Goal: Transaction & Acquisition: Purchase product/service

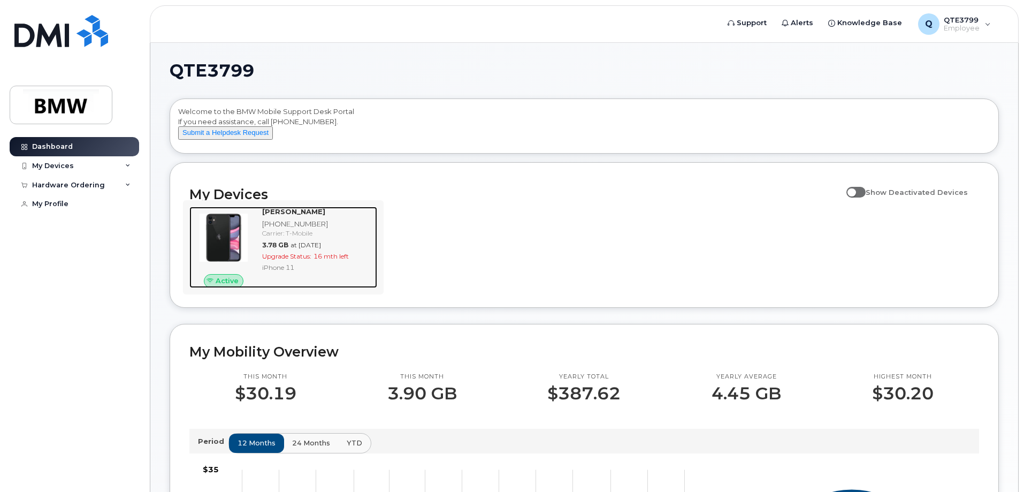
click at [226, 243] on img at bounding box center [223, 237] width 51 height 51
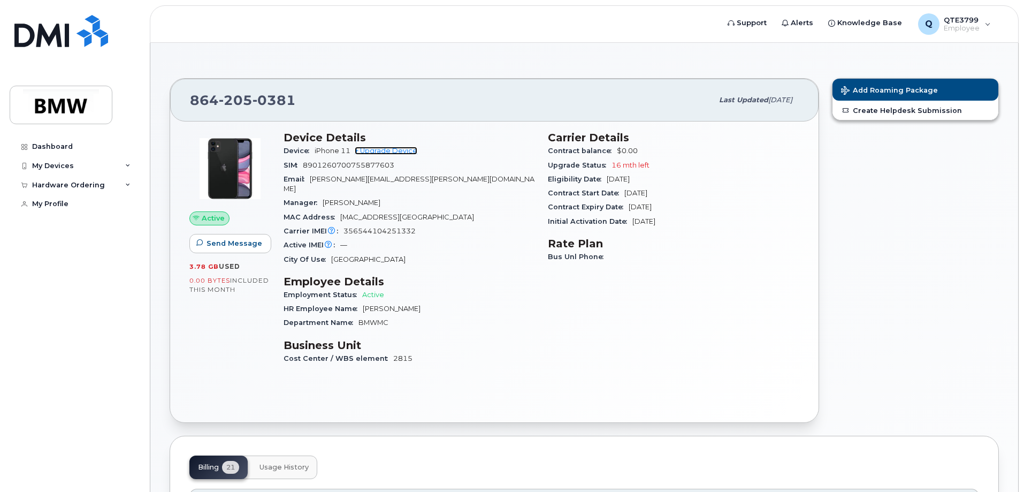
click at [381, 148] on link "+ Upgrade Device" at bounding box center [386, 151] width 63 height 8
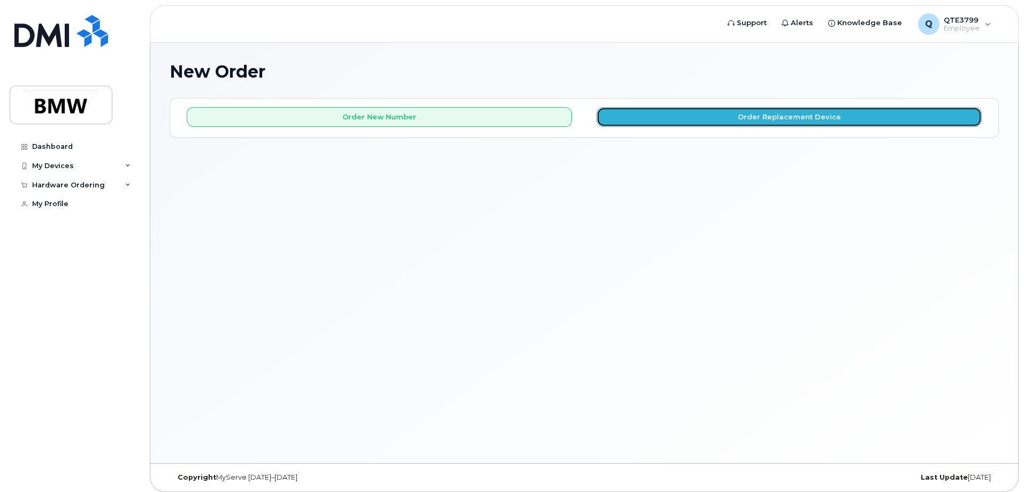
click at [711, 118] on button "Order Replacement Device" at bounding box center [789, 117] width 385 height 20
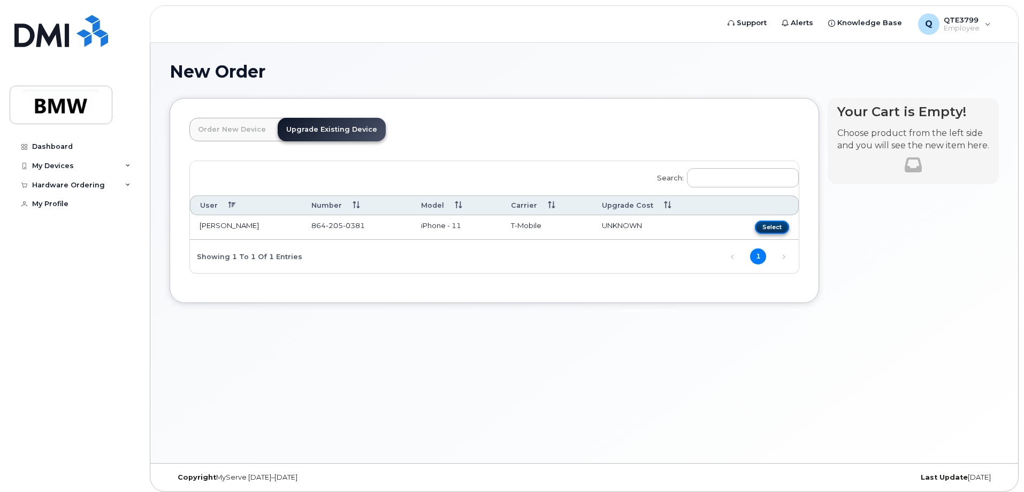
click at [776, 225] on button "Select" at bounding box center [772, 227] width 34 height 13
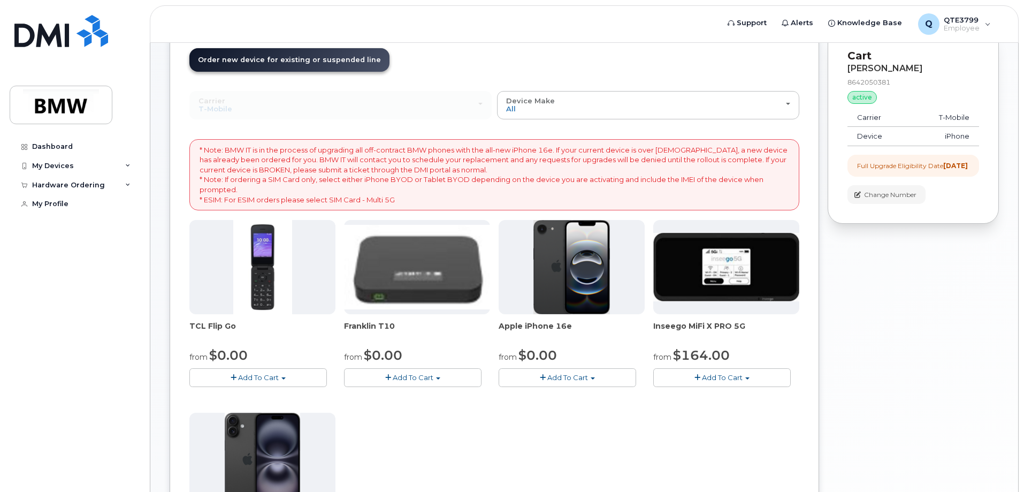
scroll to position [161, 0]
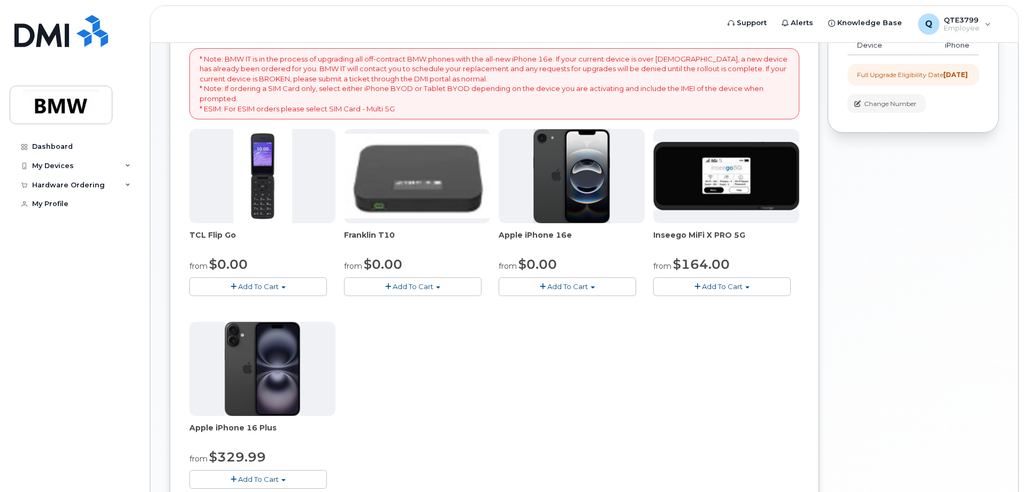
click at [588, 284] on button "Add To Cart" at bounding box center [568, 286] width 138 height 19
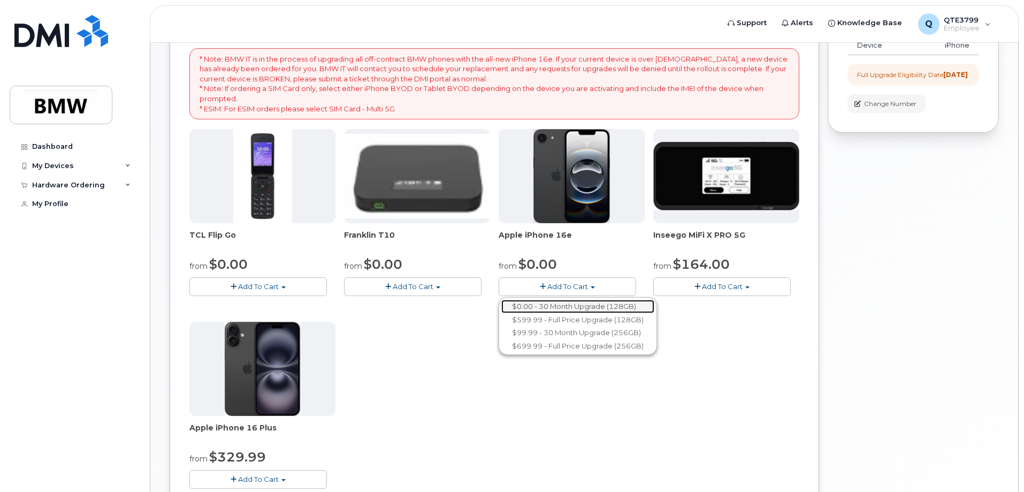
click at [557, 307] on link "$0.00 - 30 Month Upgrade (128GB)" at bounding box center [577, 306] width 153 height 13
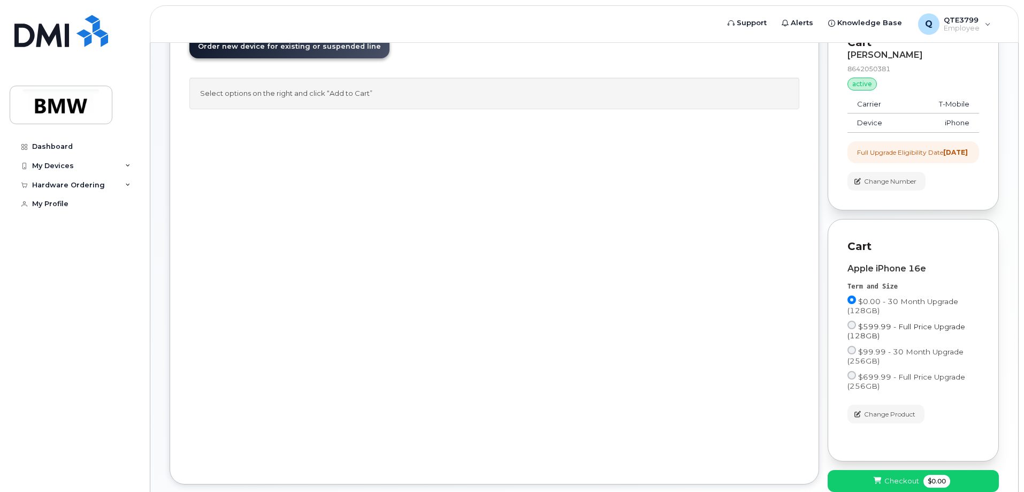
scroll to position [154, 0]
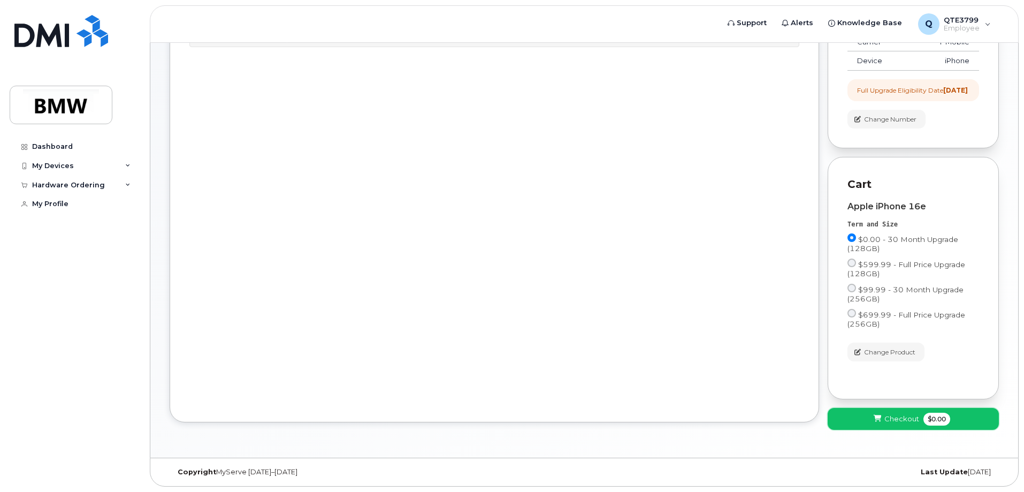
click at [922, 420] on button "Checkout $0.00" at bounding box center [913, 419] width 171 height 22
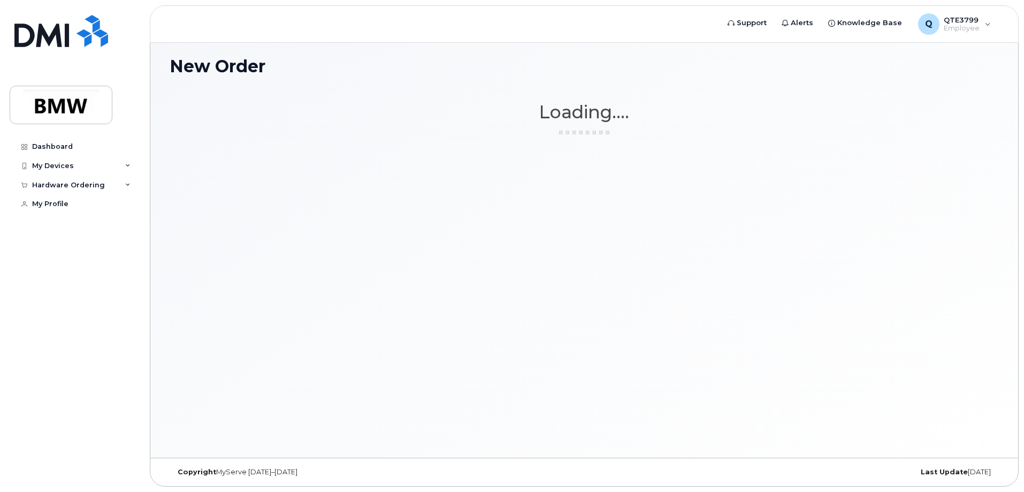
scroll to position [5, 0]
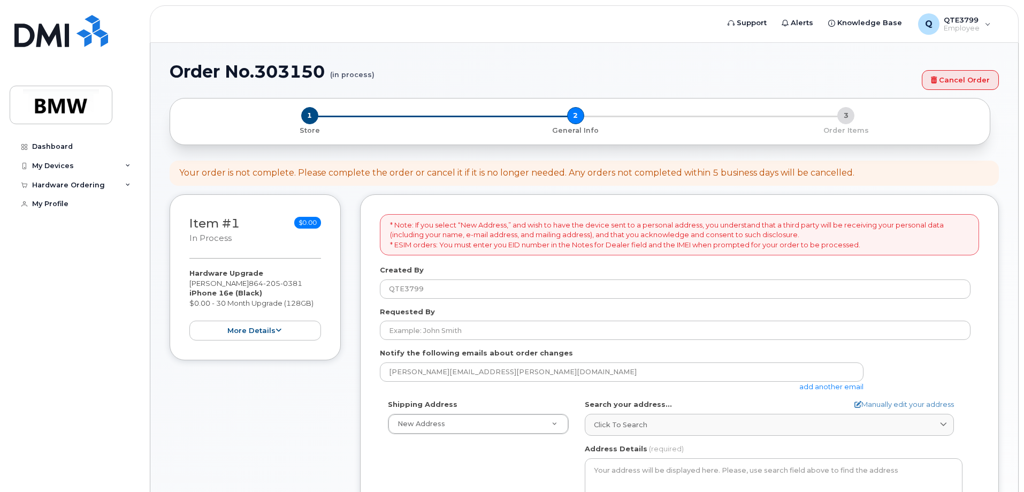
select select
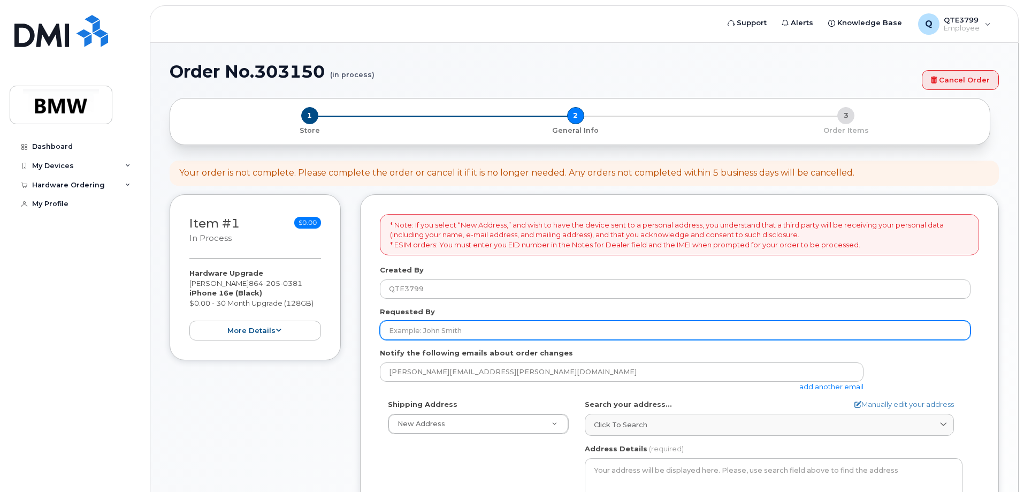
click at [468, 333] on input "Requested By" at bounding box center [675, 330] width 591 height 19
click at [462, 324] on input "Requested By" at bounding box center [675, 330] width 591 height 19
type input "[PERSON_NAME]"
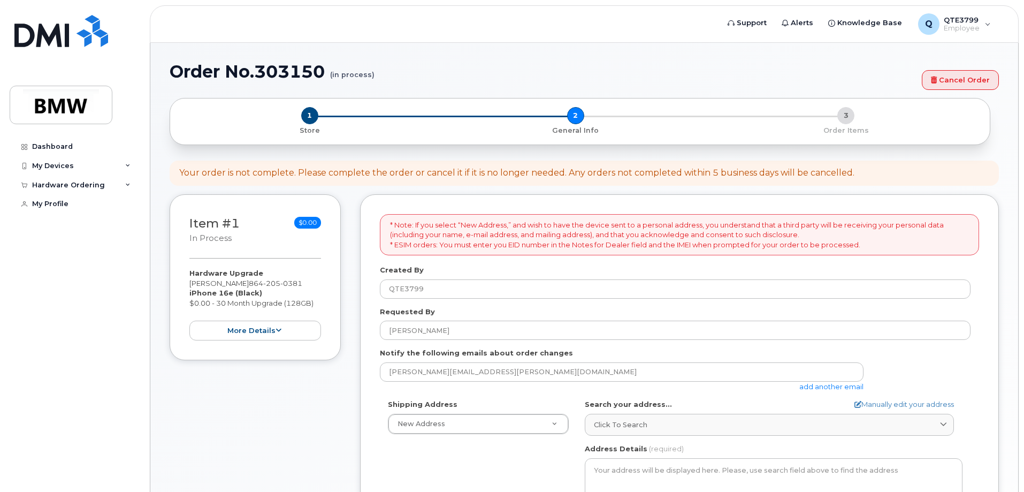
click at [376, 261] on div "* Note: If you select “New Address,” and wish to have the device sent to a pers…" at bounding box center [679, 472] width 639 height 556
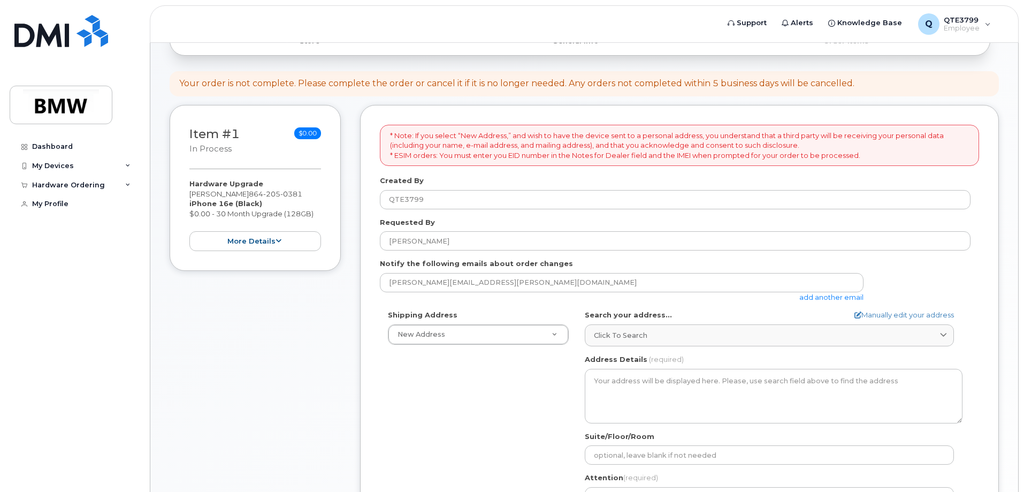
scroll to position [107, 0]
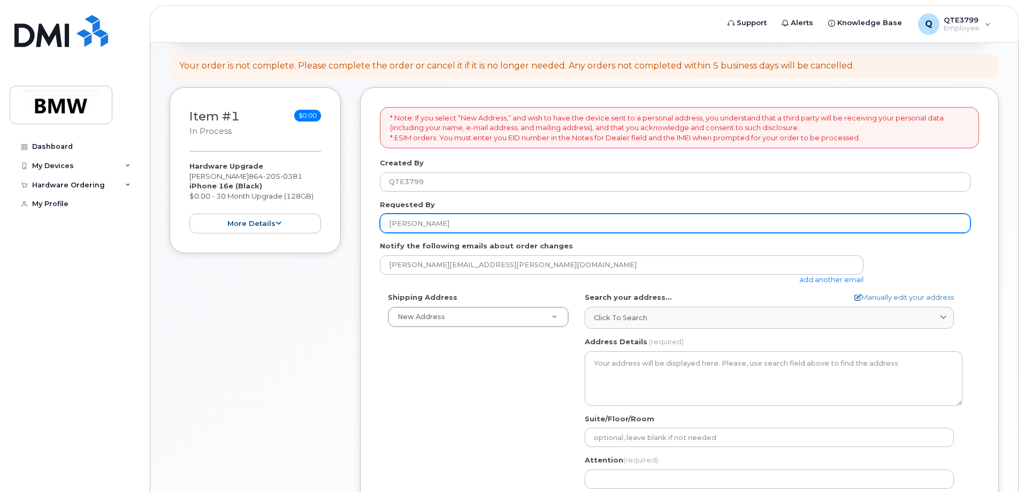
click at [459, 224] on input "[PERSON_NAME]" at bounding box center [675, 223] width 591 height 19
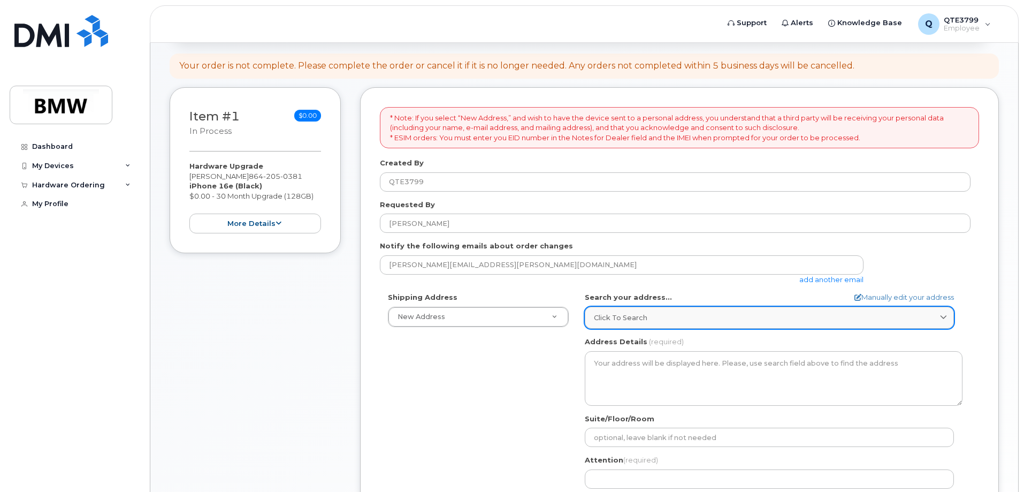
click at [636, 316] on span "Click to search" at bounding box center [621, 318] width 54 height 10
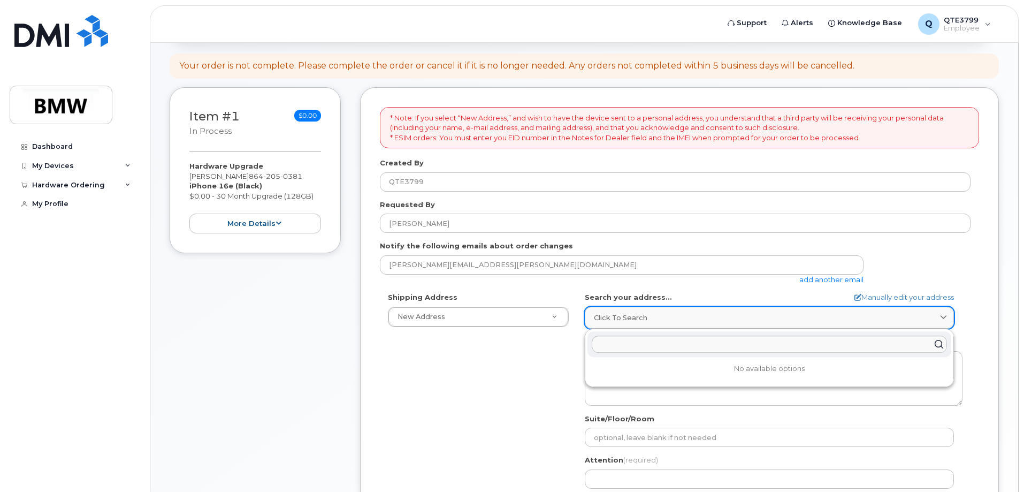
click at [636, 316] on span "Click to search" at bounding box center [621, 318] width 54 height 10
click at [470, 330] on div "Shipping Address New Address New Address BMW MC Plant BMW North America Financi…" at bounding box center [675, 415] width 591 height 246
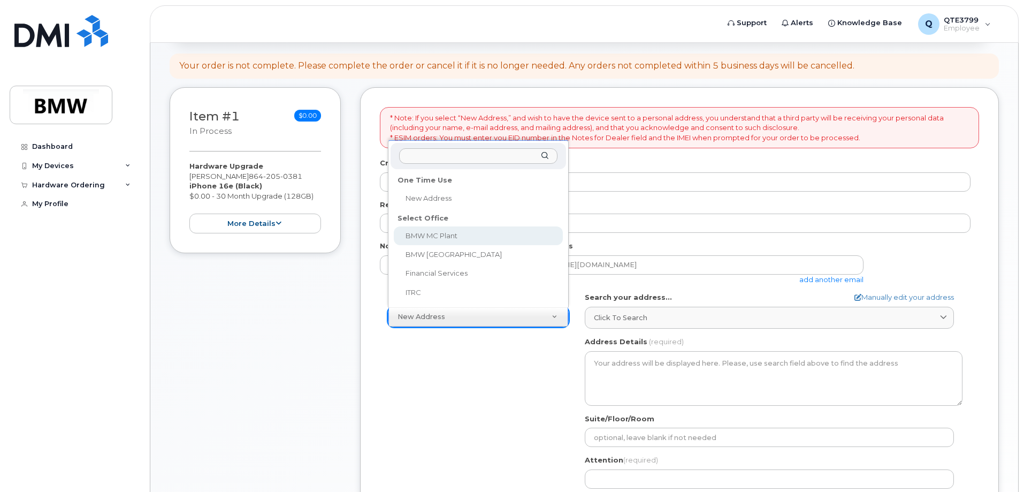
select select
type textarea "1400 Highway 101 S GREER SC 29651-6731 UNITED STATES Greer South Carolina 29651…"
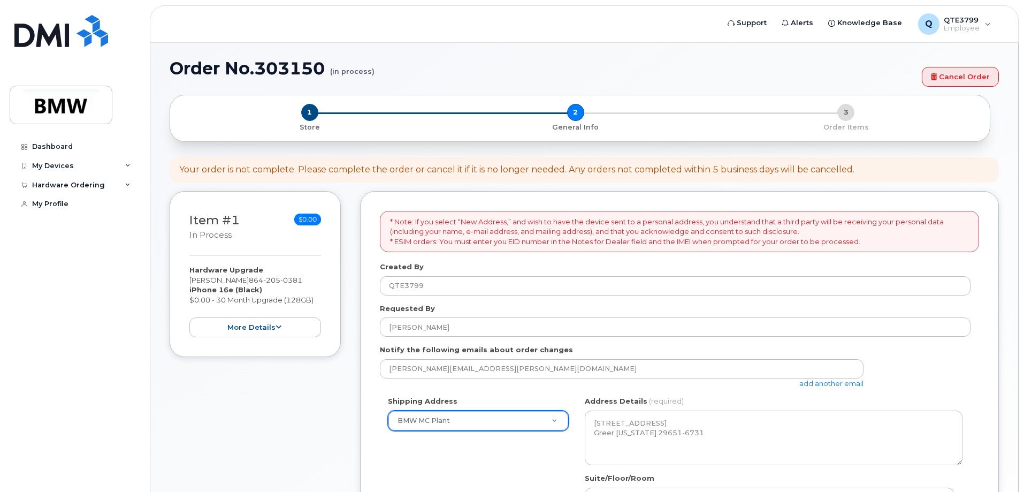
scroll to position [0, 0]
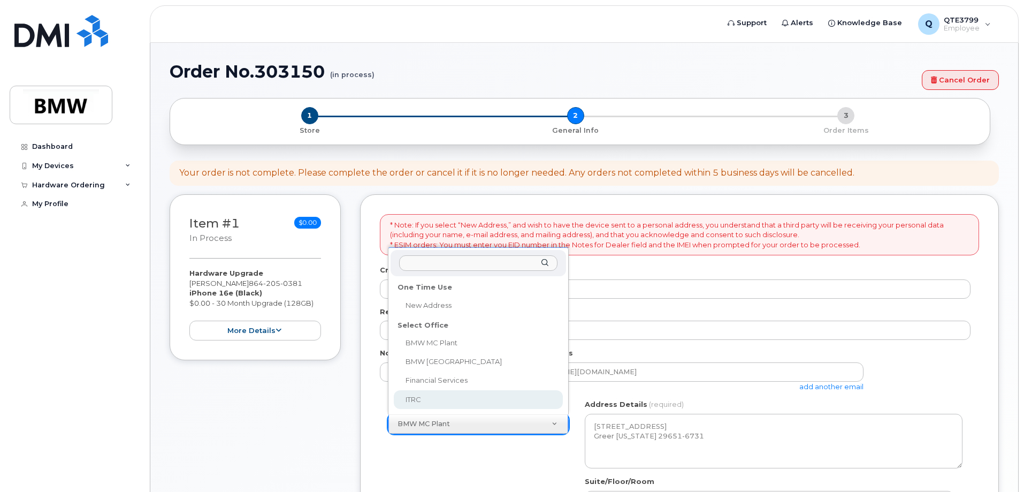
select select
type textarea "2 Research Dr GREENVILLE SC 29607-5257 UNITED STATES Greenville South Carolina …"
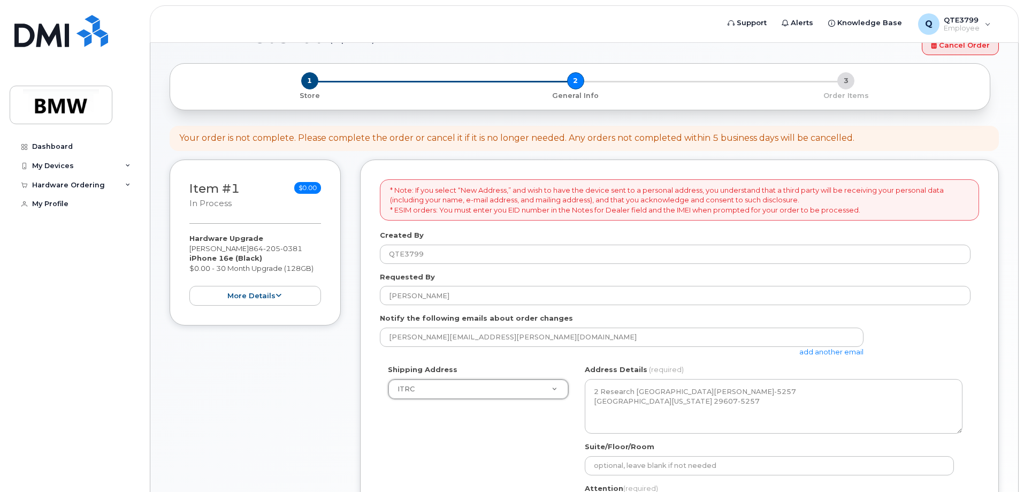
scroll to position [54, 0]
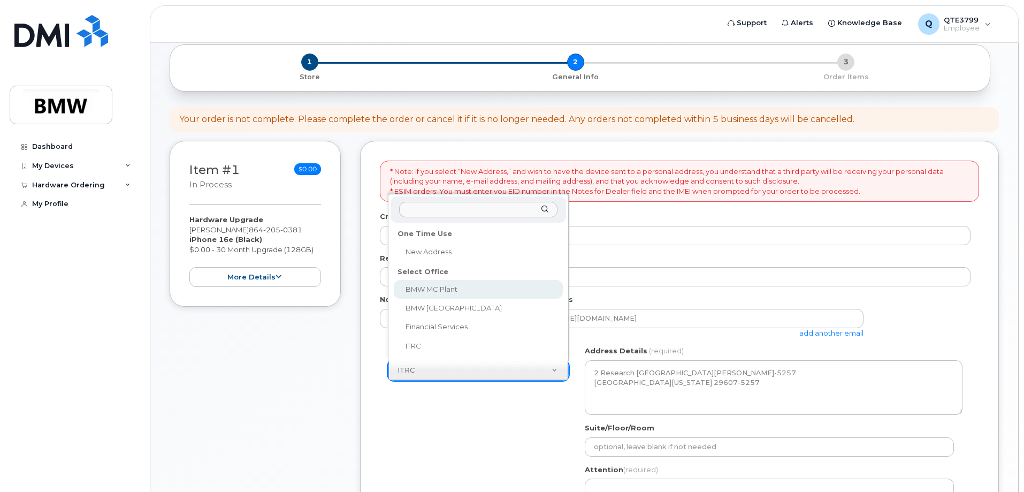
select select
type textarea "1400 Highway 101 S GREER SC 29651-6731 UNITED STATES Greer South Carolina 29651…"
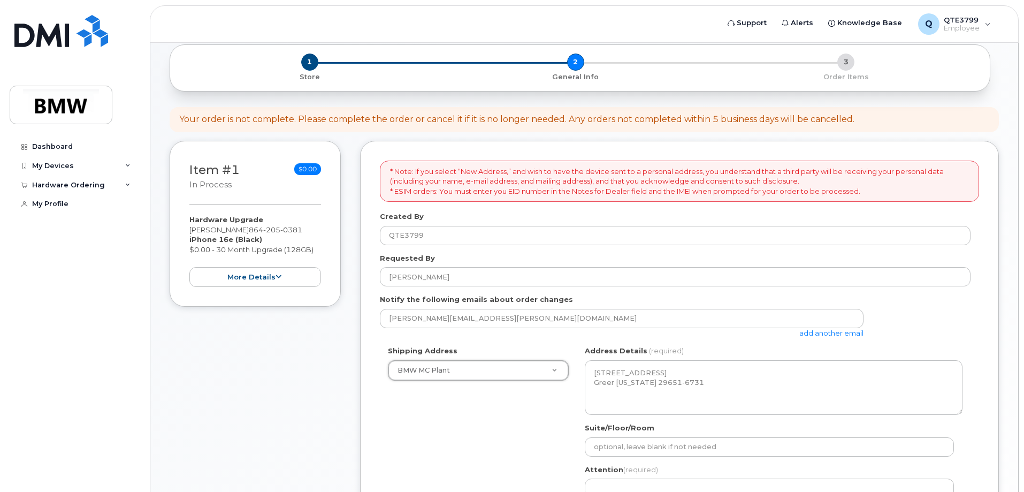
click at [506, 454] on div "Shipping Address BMW MC Plant New Address BMW MC Plant BMW North America Financ…" at bounding box center [675, 446] width 591 height 201
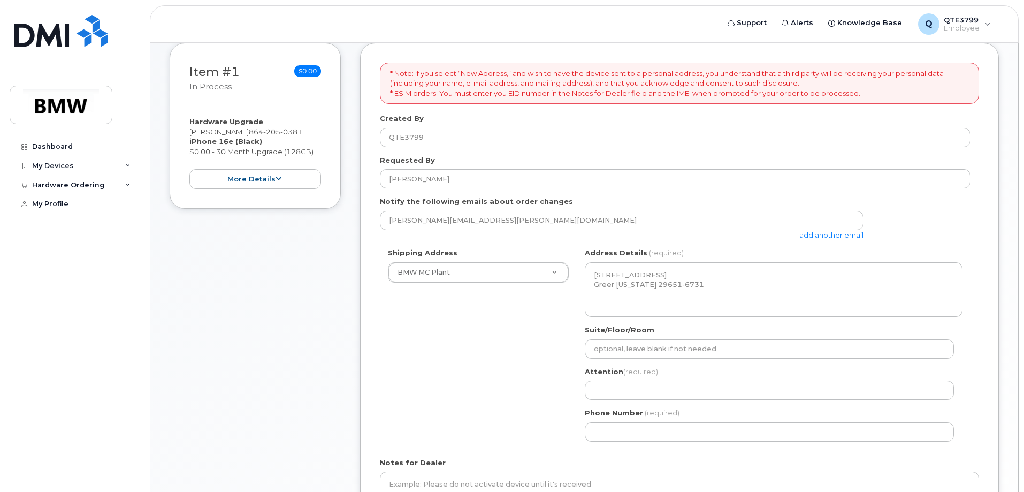
scroll to position [0, 0]
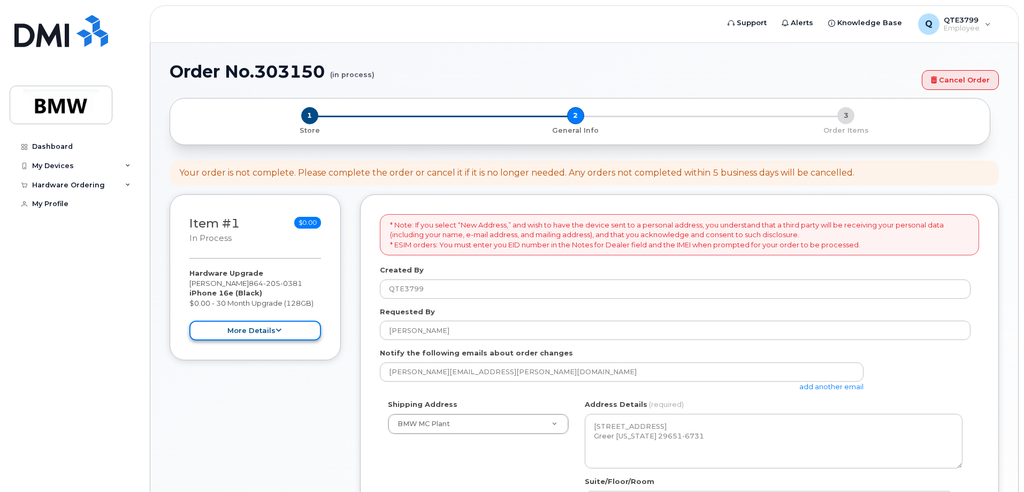
click at [281, 333] on button "more details" at bounding box center [255, 331] width 132 height 20
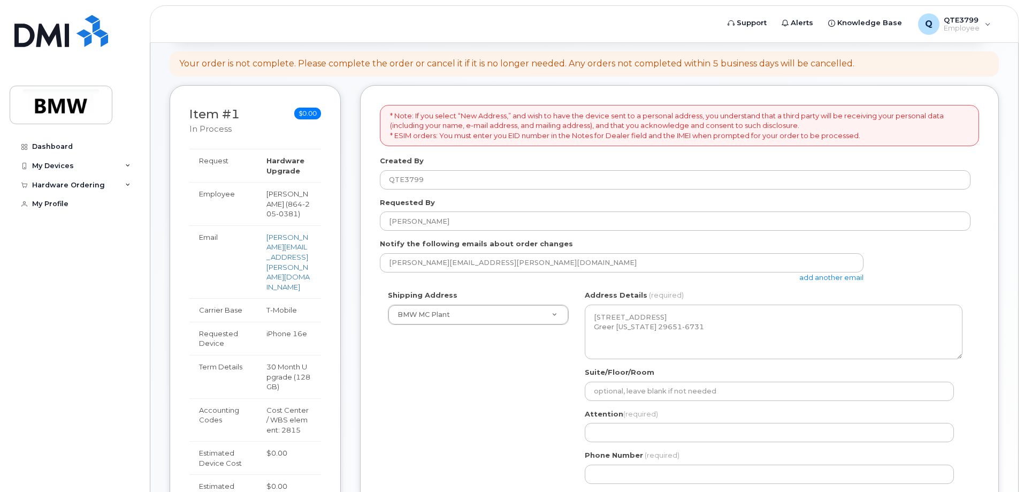
scroll to position [161, 0]
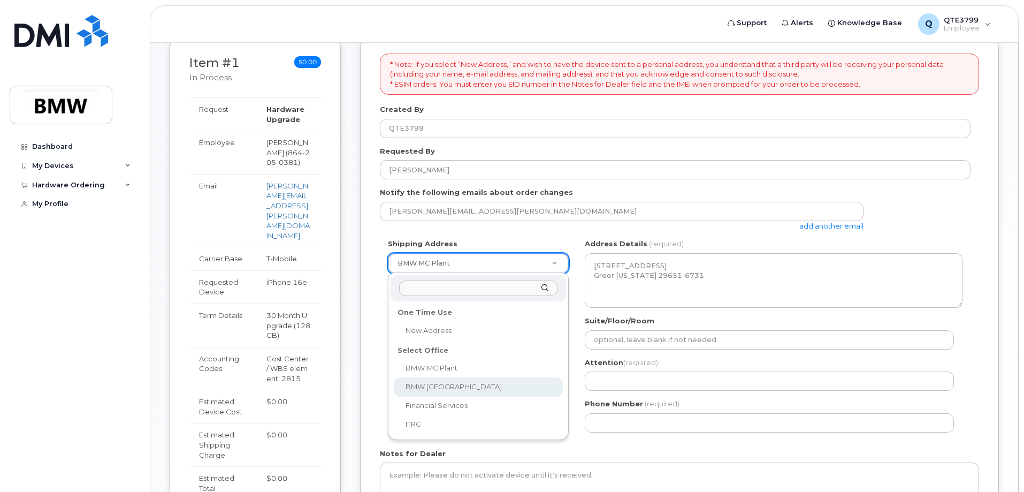
select select
type textarea "200 BMW Drive Woodcliff Lake NJ 07677 Woodcliff Lake New Jersey 07677"
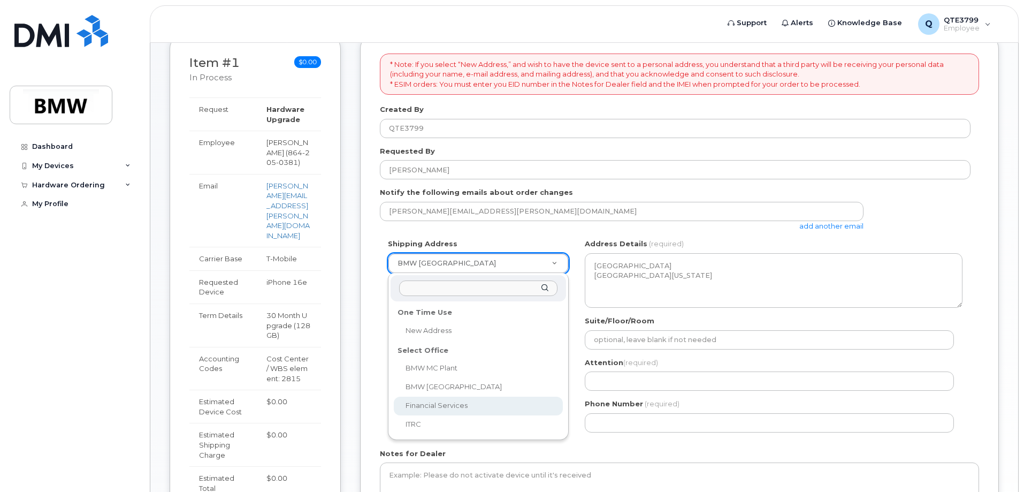
select select
type textarea "1400 City View Dr COLUMBUS OH 43215-1078 UNITED STATES Columbus Ohio 43215-1078"
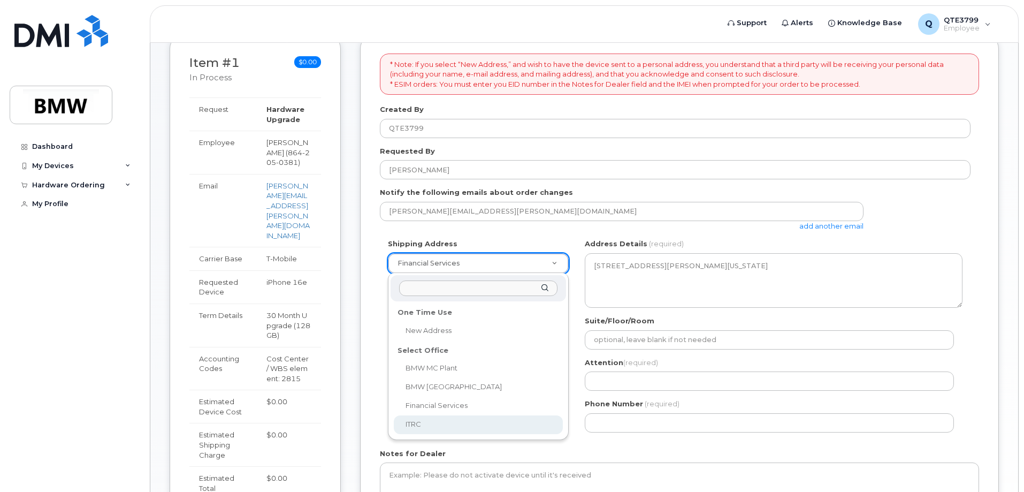
select select
type textarea "2 Research Dr GREENVILLE SC 29607-5257 UNITED STATES Greenville South Carolina …"
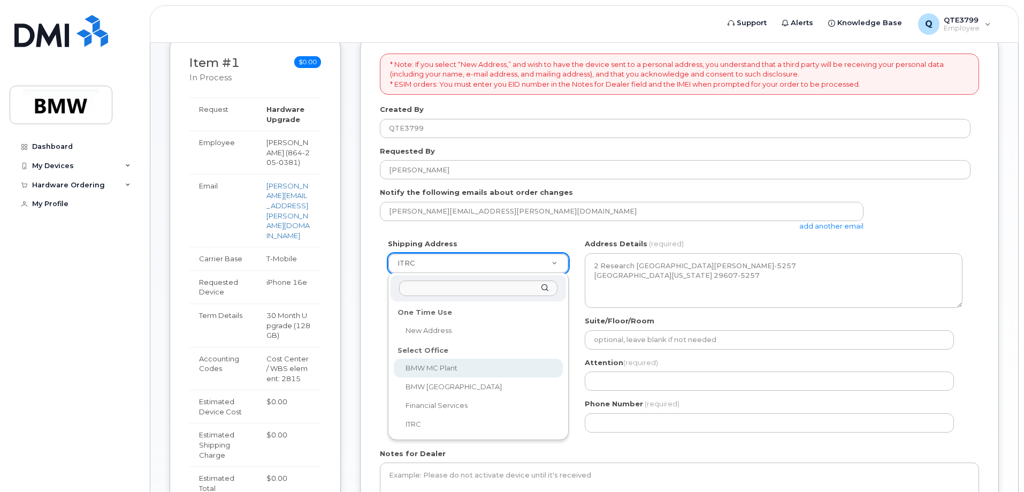
select select
type textarea "1400 Highway 101 S GREER SC 29651-6731 UNITED STATES Greer South Carolina 29651…"
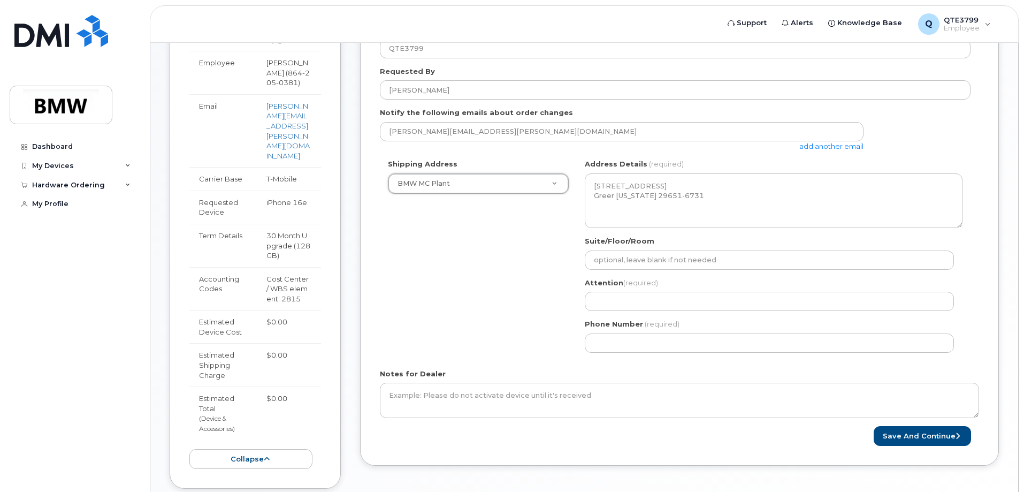
scroll to position [287, 0]
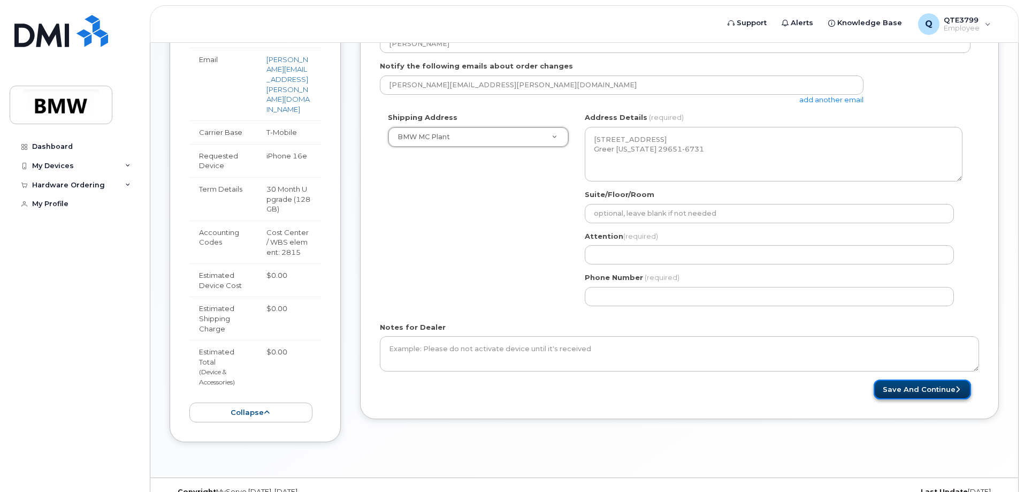
click at [919, 389] on button "Save and Continue" at bounding box center [922, 389] width 97 height 20
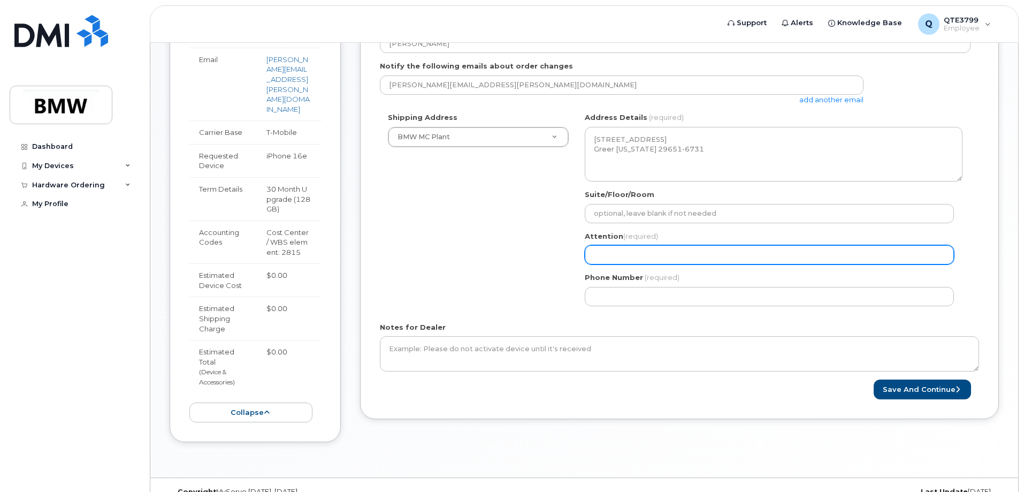
click at [662, 262] on input "Attention (required)" at bounding box center [769, 254] width 369 height 19
select select
type input "I"
select select
type input "IT"
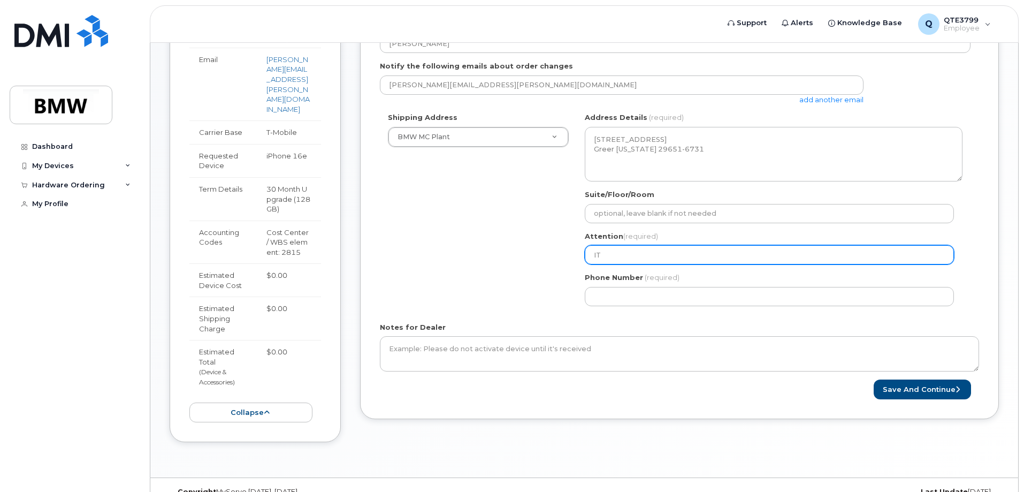
select select
type input "I"
select select
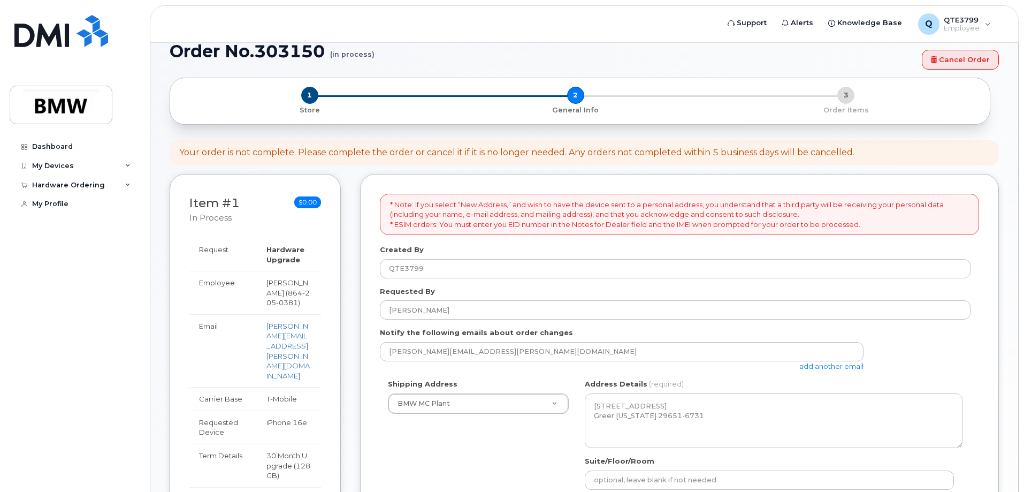
scroll to position [19, 0]
